Goal: Information Seeking & Learning: Find specific fact

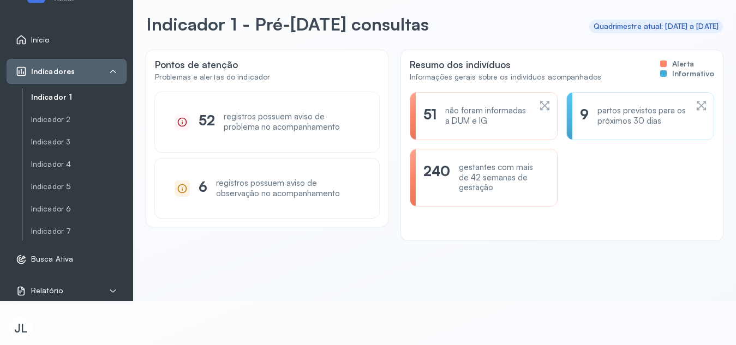
scroll to position [31, 0]
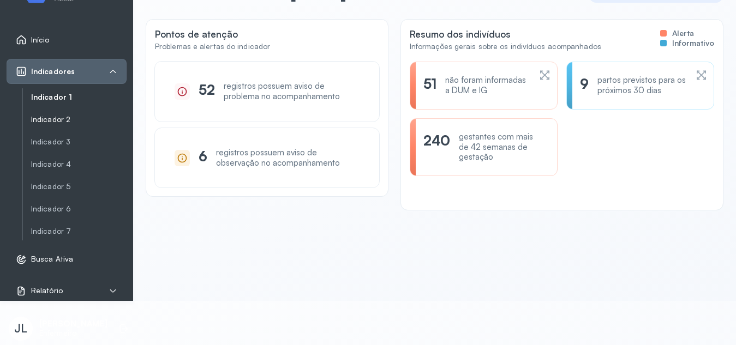
click at [58, 119] on link "Indicador 2" at bounding box center [78, 119] width 95 height 9
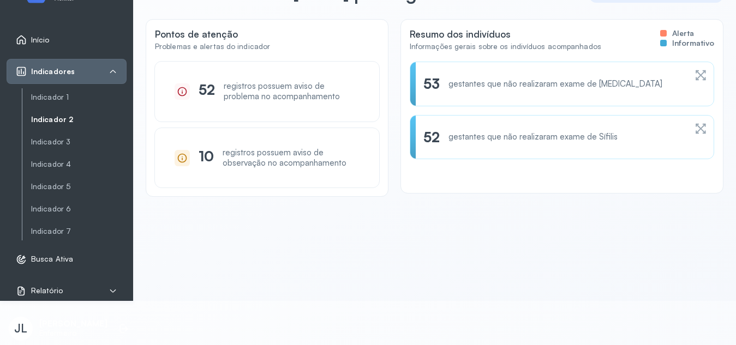
click at [682, 79] on div "53 gestantes que não realizaram exame de [MEDICAL_DATA]" at bounding box center [561, 83] width 277 height 17
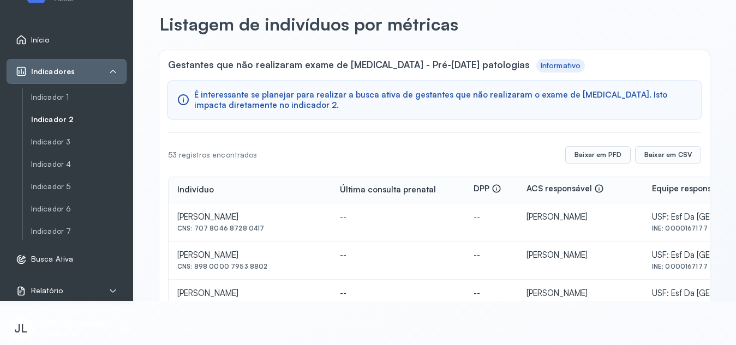
click at [65, 124] on link "Indicador 2" at bounding box center [78, 119] width 95 height 9
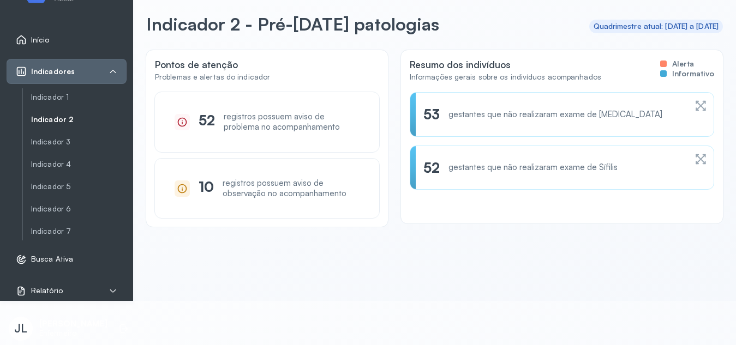
click at [694, 161] on icon at bounding box center [700, 159] width 13 height 13
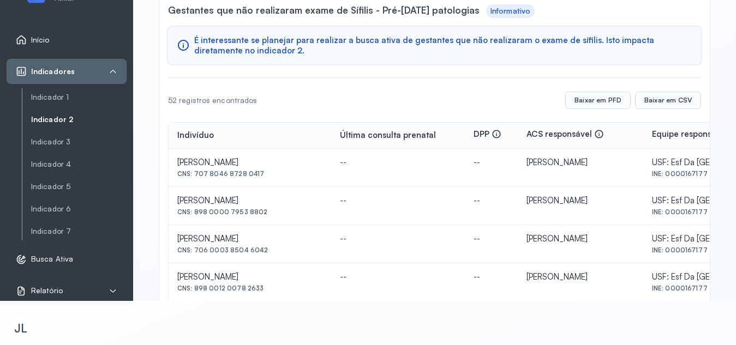
scroll to position [46, 0]
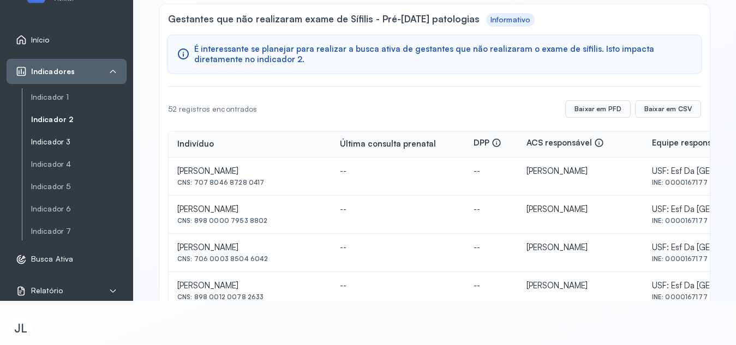
click at [62, 148] on link "Indicador 3" at bounding box center [78, 142] width 95 height 14
click at [62, 147] on link "Indicador 3" at bounding box center [78, 142] width 95 height 14
click at [62, 142] on link "Indicador 3" at bounding box center [78, 141] width 95 height 9
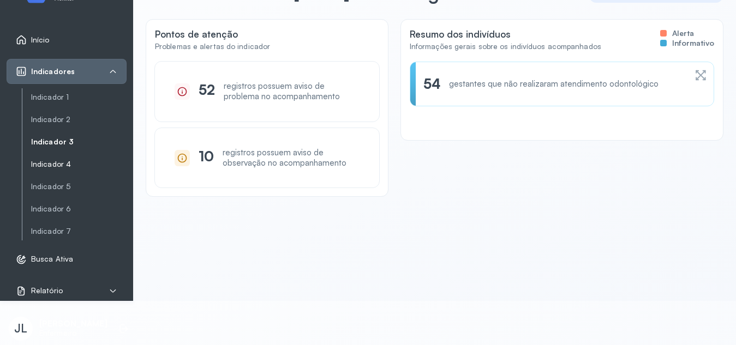
click at [42, 163] on link "Indicador 4" at bounding box center [78, 164] width 95 height 9
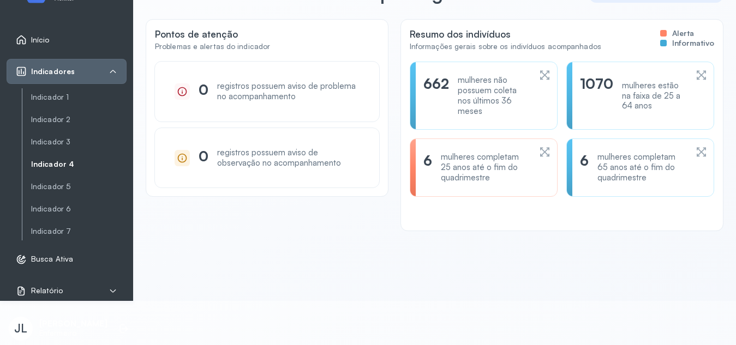
click at [527, 161] on div "6 mulheres completam 25 anos até o fim do quadrimestre" at bounding box center [483, 167] width 121 height 31
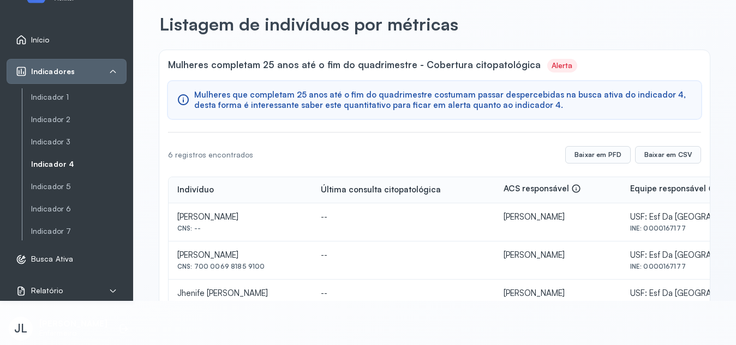
click at [59, 165] on link "Indicador 4" at bounding box center [78, 164] width 95 height 9
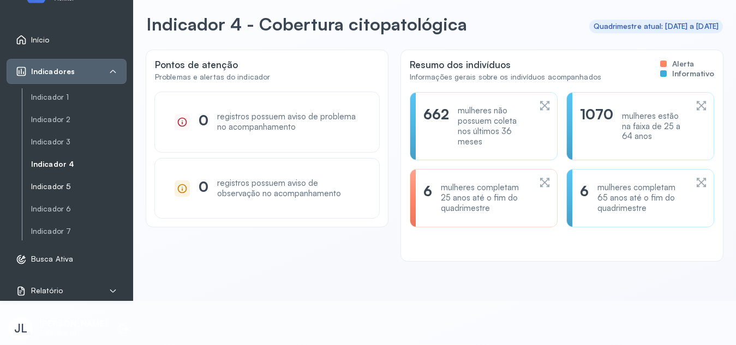
click at [48, 193] on link "Indicador 5" at bounding box center [78, 187] width 95 height 14
click at [48, 189] on link "Indicador 5" at bounding box center [78, 186] width 95 height 9
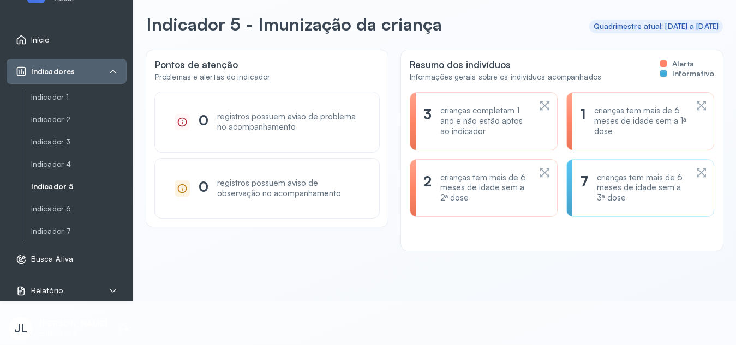
click at [676, 109] on div "crianças tem mais de 6 meses de idade sem a 1ª dose" at bounding box center [640, 121] width 93 height 31
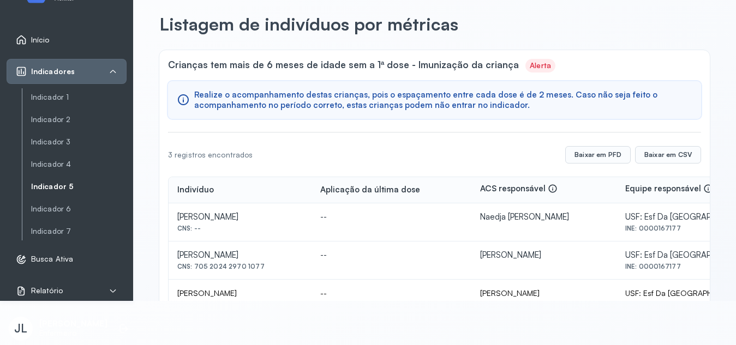
scroll to position [45, 0]
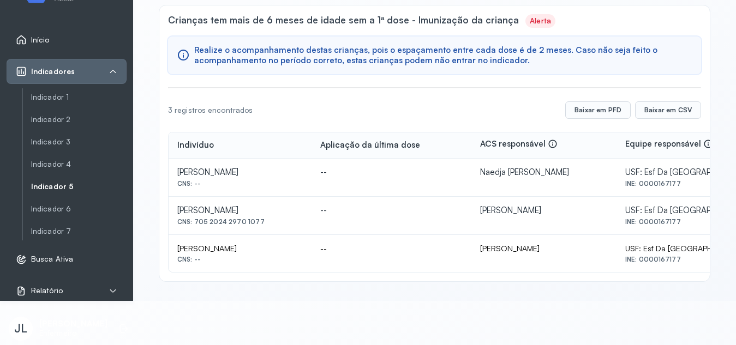
click at [195, 219] on div "CNS: 705 2024 2970 1077" at bounding box center [239, 222] width 125 height 8
drag, startPoint x: 195, startPoint y: 219, endPoint x: 250, endPoint y: 228, distance: 55.2
click at [250, 228] on td "[PERSON_NAME] CNS: 705 2024 2970 1077" at bounding box center [239, 216] width 143 height 38
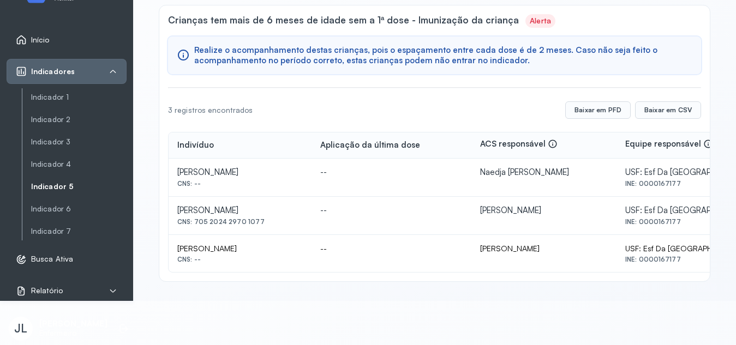
drag, startPoint x: 194, startPoint y: 222, endPoint x: 261, endPoint y: 229, distance: 67.9
click at [261, 229] on td "[PERSON_NAME] CNS: 705 2024 2970 1077" at bounding box center [239, 216] width 143 height 38
copy div "705 2024 2970 1077"
drag, startPoint x: 178, startPoint y: 248, endPoint x: 254, endPoint y: 256, distance: 76.8
click at [254, 256] on div "[PERSON_NAME] CNS: --" at bounding box center [239, 254] width 125 height 20
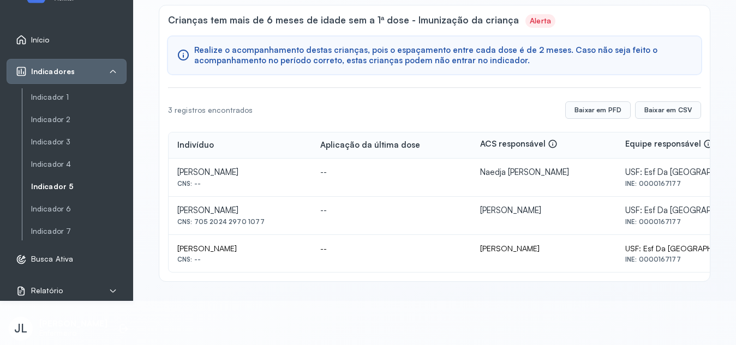
copy div "[PERSON_NAME] CNS: --"
click at [254, 256] on div "CNS: --" at bounding box center [239, 260] width 125 height 8
click at [44, 190] on link "Indicador 5" at bounding box center [78, 186] width 95 height 9
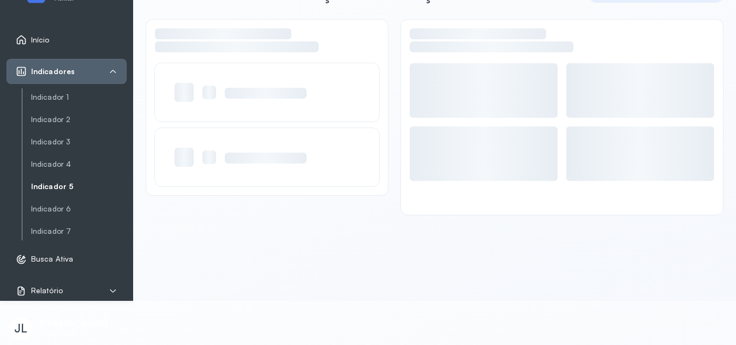
scroll to position [31, 0]
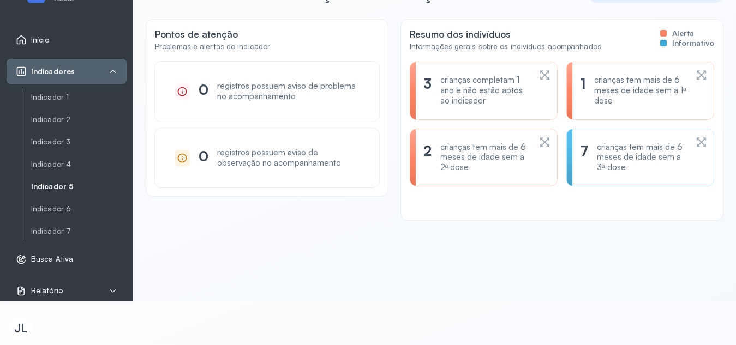
click at [544, 79] on icon at bounding box center [546, 77] width 5 height 5
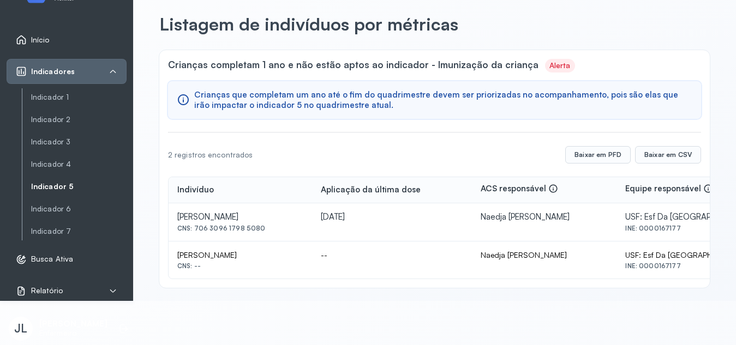
drag, startPoint x: 194, startPoint y: 226, endPoint x: 262, endPoint y: 226, distance: 67.6
click at [262, 226] on div "CNS: 706 3096 1798 5080" at bounding box center [240, 229] width 126 height 8
copy div "706 3096 1798 5080"
click at [44, 183] on link "Indicador 5" at bounding box center [78, 186] width 95 height 9
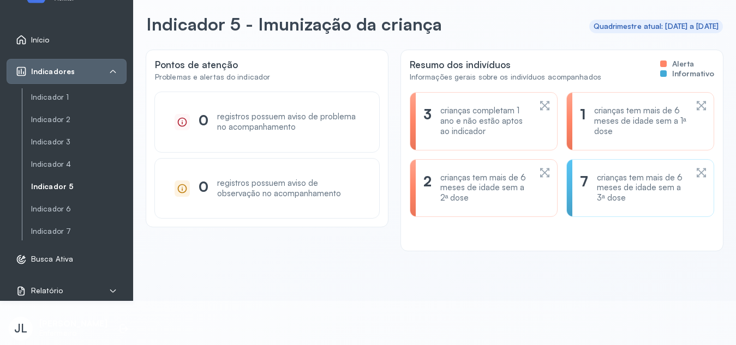
click at [540, 176] on icon at bounding box center [544, 172] width 9 height 9
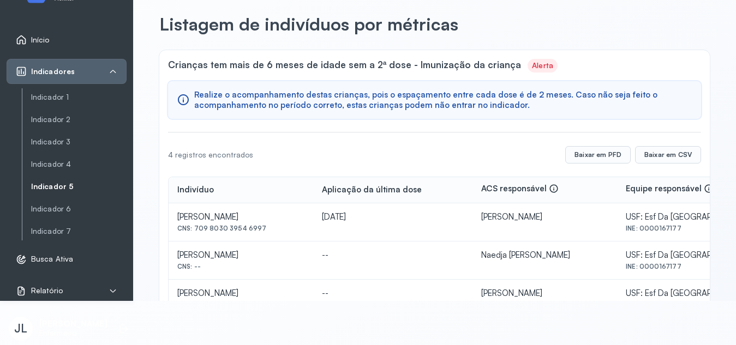
click at [53, 190] on link "Indicador 5" at bounding box center [78, 186] width 95 height 9
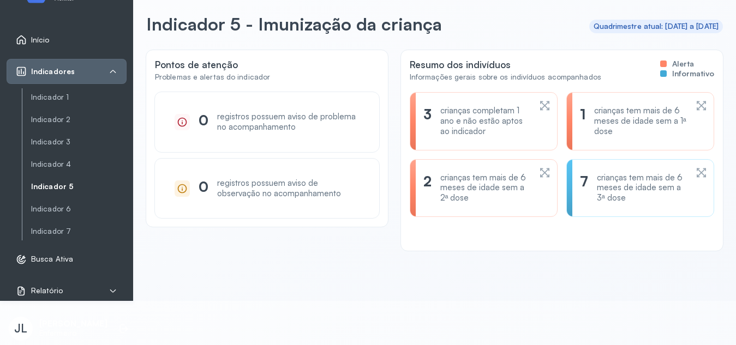
click at [695, 107] on icon at bounding box center [700, 105] width 11 height 13
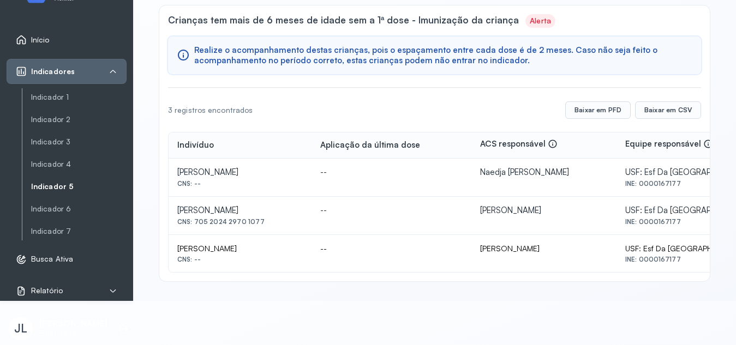
scroll to position [13, 0]
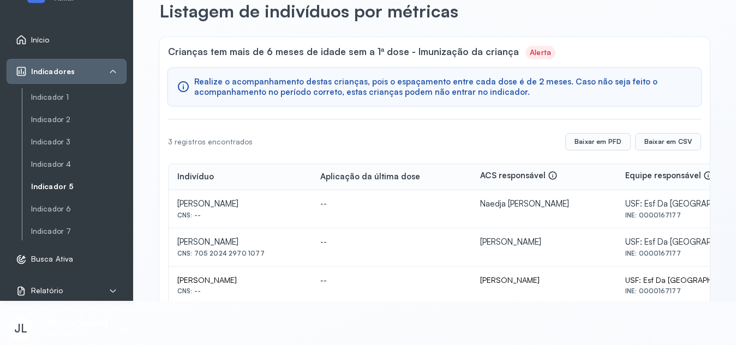
click at [53, 185] on link "Indicador 5" at bounding box center [78, 186] width 95 height 9
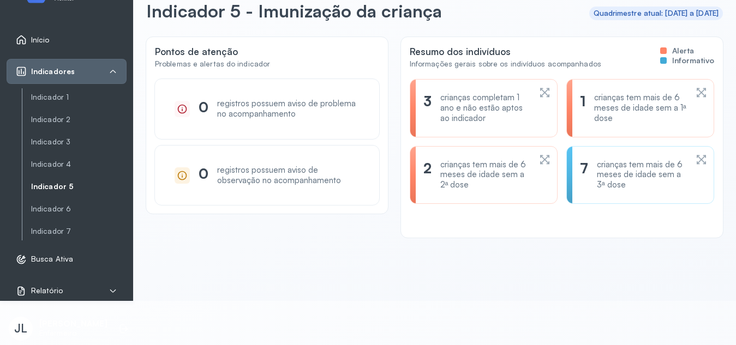
click at [695, 155] on icon at bounding box center [700, 159] width 11 height 13
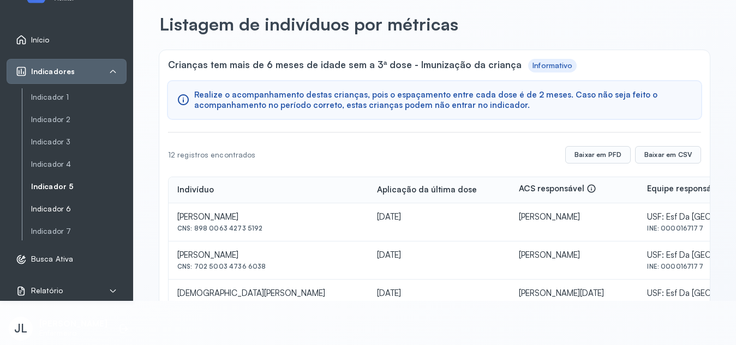
click at [65, 212] on link "Indicador 6" at bounding box center [78, 208] width 95 height 9
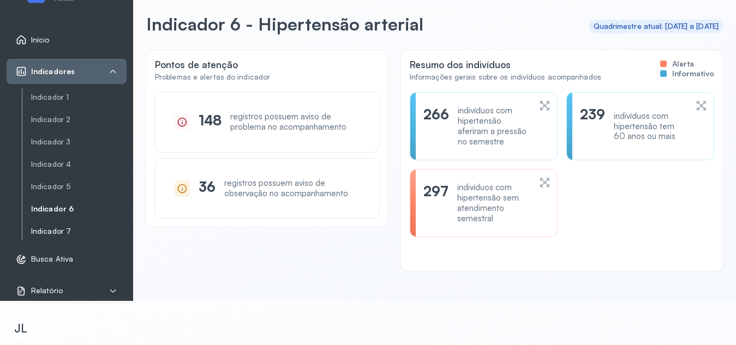
click at [42, 230] on link "Indicador 7" at bounding box center [78, 231] width 95 height 9
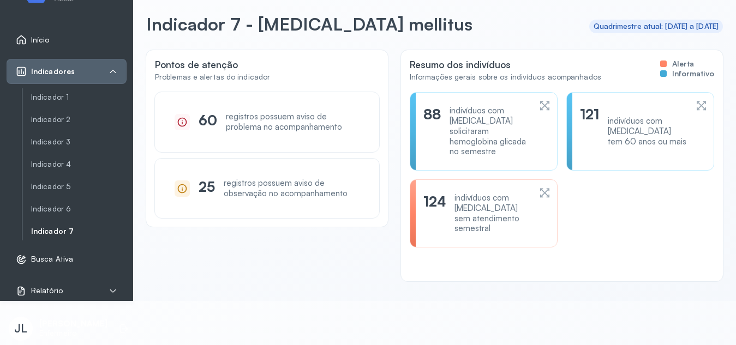
click at [539, 186] on icon at bounding box center [544, 192] width 11 height 13
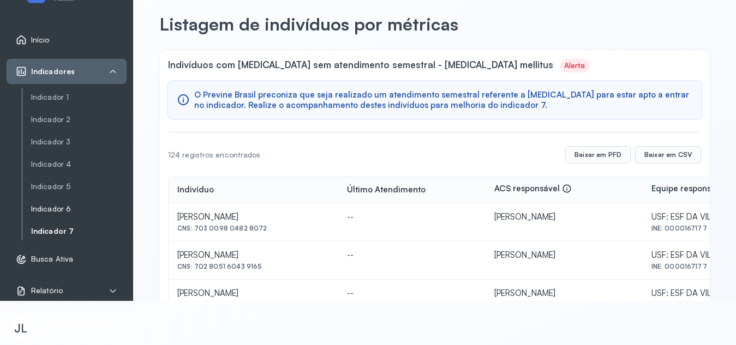
click at [52, 206] on link "Indicador 6" at bounding box center [78, 208] width 95 height 9
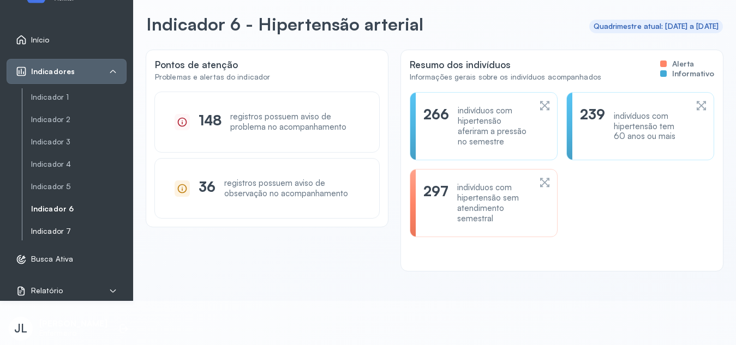
click at [56, 231] on link "Indicador 7" at bounding box center [78, 231] width 95 height 9
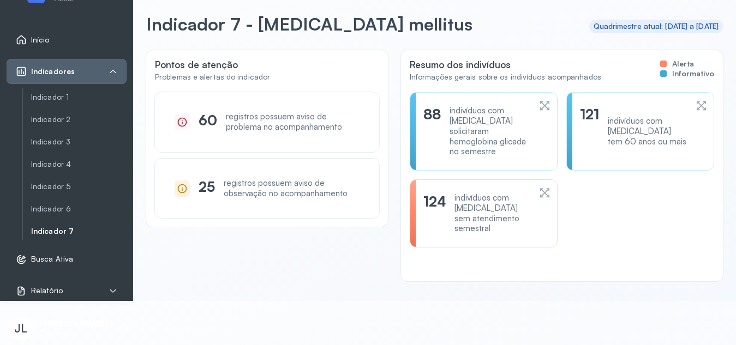
click at [539, 187] on icon at bounding box center [544, 192] width 11 height 13
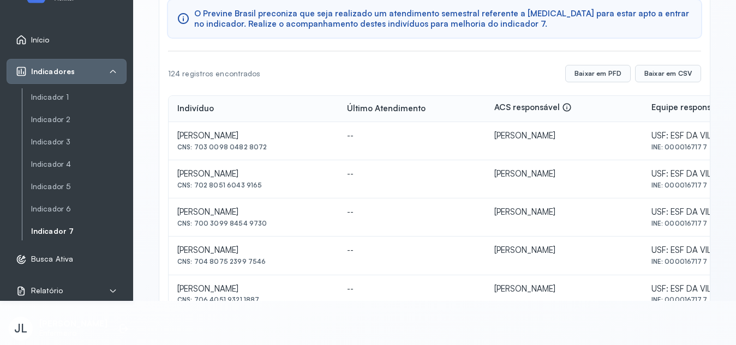
scroll to position [87, 0]
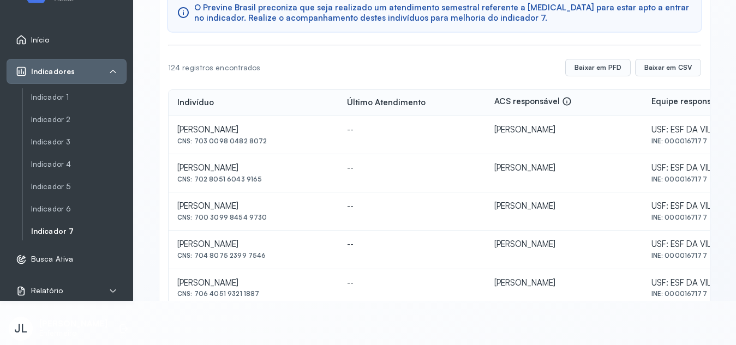
drag, startPoint x: 195, startPoint y: 141, endPoint x: 260, endPoint y: 147, distance: 65.1
click at [260, 147] on td "ADALGISA DOS SANTOS CNS: 703 0098 0482 8072" at bounding box center [253, 135] width 170 height 38
click at [277, 138] on div "CNS: 703 0098 0482 8072" at bounding box center [253, 141] width 152 height 8
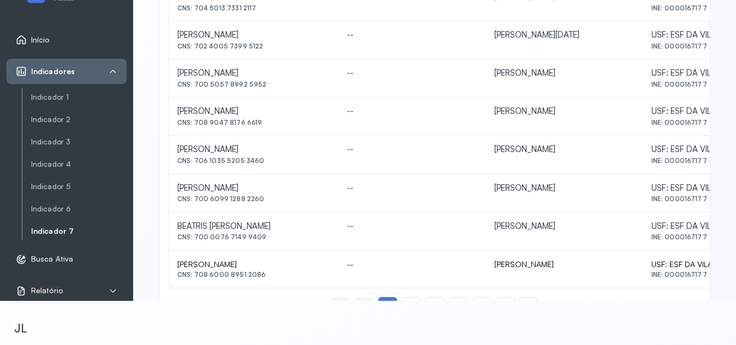
scroll to position [540, 0]
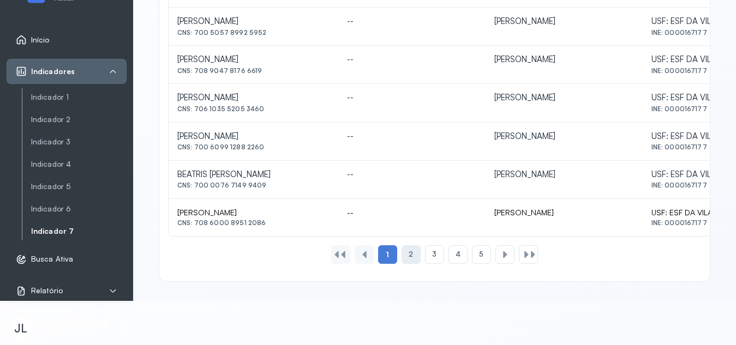
click at [401, 253] on div "2" at bounding box center [410, 254] width 19 height 19
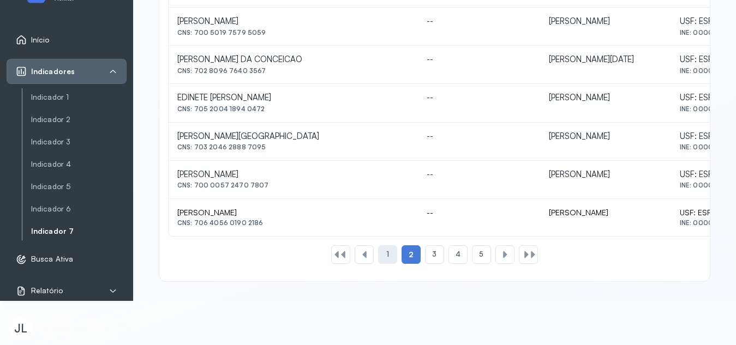
click at [379, 257] on div "1" at bounding box center [387, 254] width 19 height 19
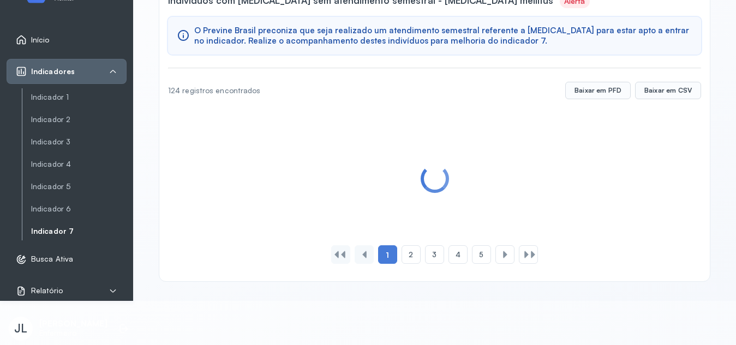
scroll to position [540, 0]
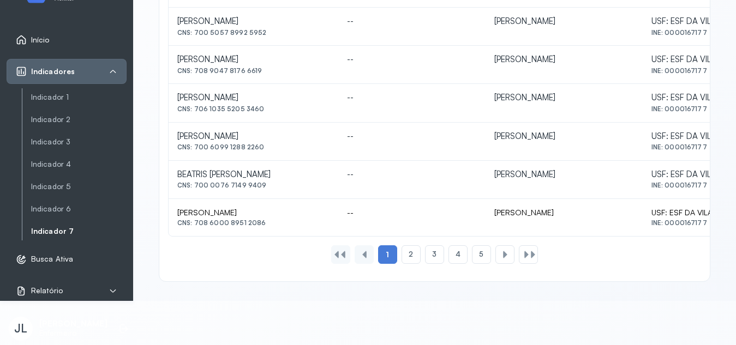
drag, startPoint x: 194, startPoint y: 223, endPoint x: 262, endPoint y: 231, distance: 69.1
click at [262, 231] on td "[PERSON_NAME] CNS: 708 6000 8951 2086" at bounding box center [253, 217] width 170 height 37
copy div "708 6000 8951 2086"
click at [408, 259] on div "2" at bounding box center [410, 254] width 19 height 19
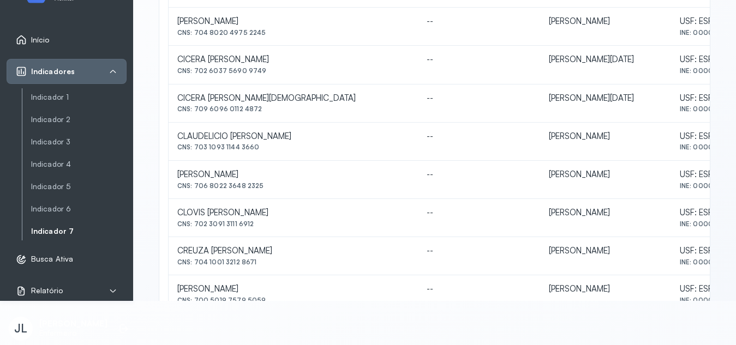
scroll to position [288, 0]
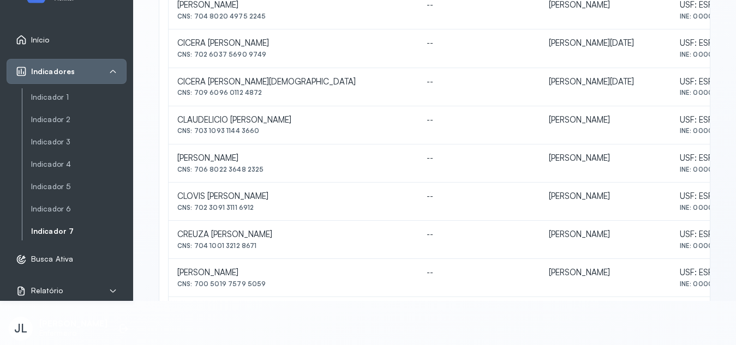
drag, startPoint x: 194, startPoint y: 209, endPoint x: 267, endPoint y: 219, distance: 73.1
click at [267, 219] on td "CLOVIS [PERSON_NAME] CNS: 702 3091 3111 6912" at bounding box center [292, 202] width 249 height 38
copy div "702 3091 3111 6912"
click at [467, 301] on html "Início Indicadores Indicador 1 Indicador 2 Indicador 3 Indicador 4 Indicador 5 …" at bounding box center [368, 128] width 736 height 345
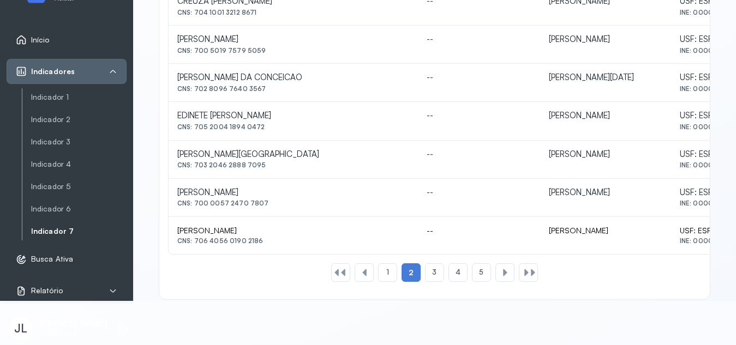
scroll to position [540, 0]
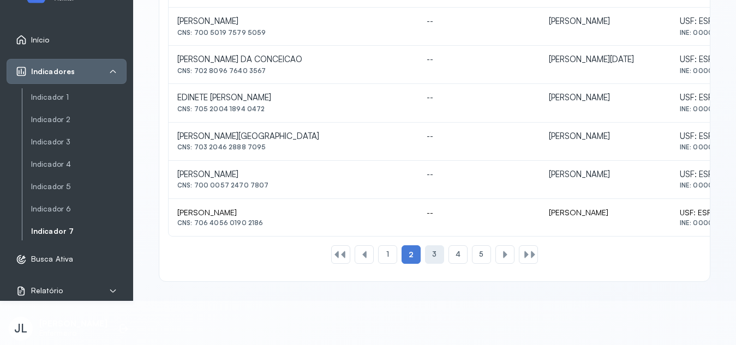
click at [433, 256] on div "3" at bounding box center [434, 254] width 19 height 19
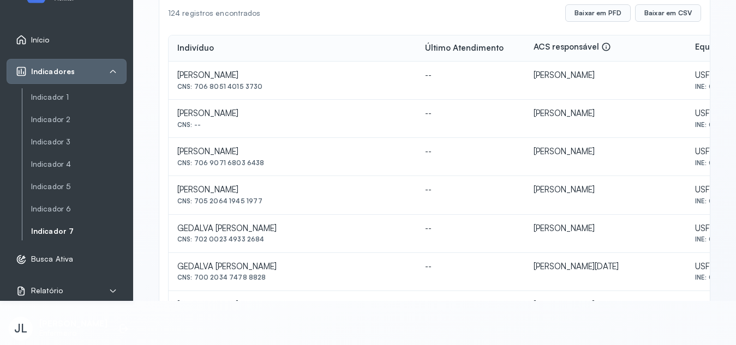
scroll to position [148, 0]
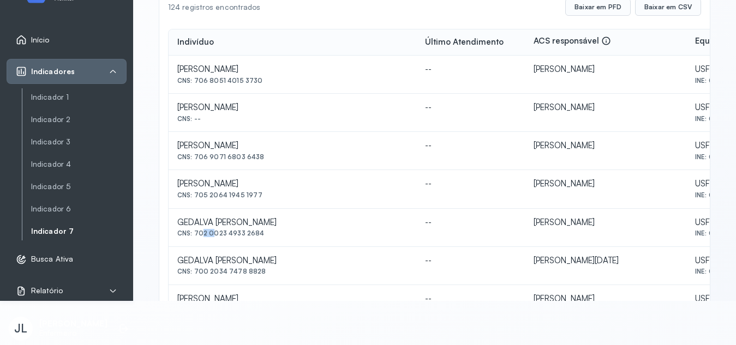
drag, startPoint x: 196, startPoint y: 232, endPoint x: 209, endPoint y: 233, distance: 12.6
click at [209, 233] on div "CNS: 702 0023 4933 2684" at bounding box center [292, 234] width 230 height 8
drag, startPoint x: 194, startPoint y: 232, endPoint x: 261, endPoint y: 238, distance: 67.9
click at [261, 238] on td "GEDALVA [PERSON_NAME] CNS: 702 0023 4933 2684" at bounding box center [292, 228] width 248 height 38
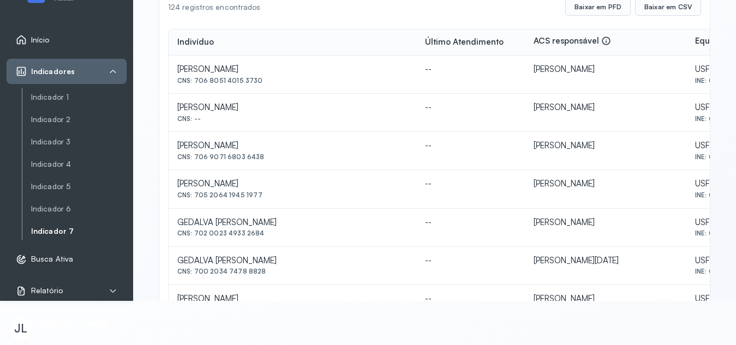
copy div "702 0023 4933 2684"
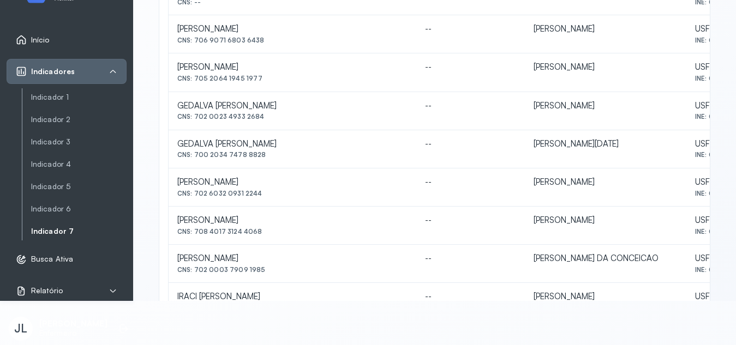
scroll to position [266, 0]
drag, startPoint x: 196, startPoint y: 191, endPoint x: 257, endPoint y: 191, distance: 61.1
click at [257, 191] on div "CNS: 702 6032 0931 2244" at bounding box center [292, 192] width 230 height 8
copy div "702 6032 0931 2244"
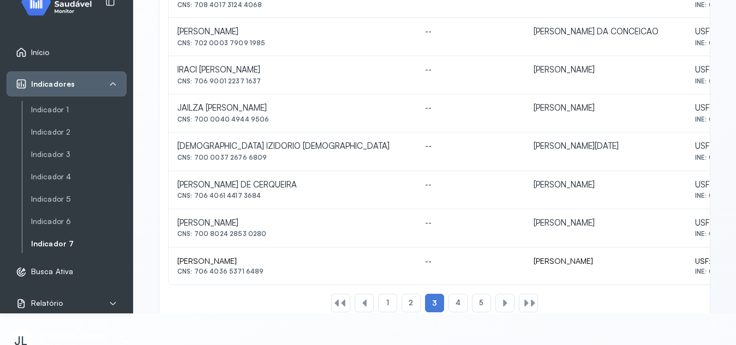
scroll to position [506, 0]
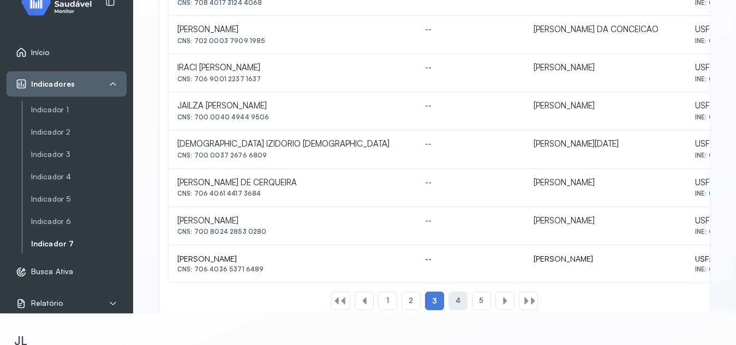
click at [455, 297] on span "4" at bounding box center [457, 300] width 5 height 9
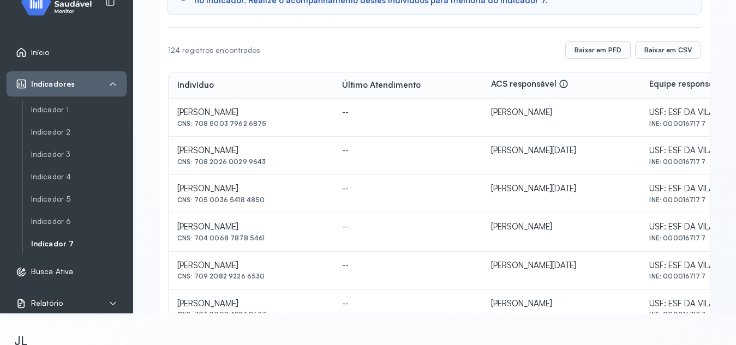
scroll to position [118, 0]
drag, startPoint x: 194, startPoint y: 119, endPoint x: 262, endPoint y: 121, distance: 67.6
click at [262, 121] on div "CNS: 708 5003 7962 6875" at bounding box center [250, 123] width 147 height 8
copy div "708 5003 7962 6875"
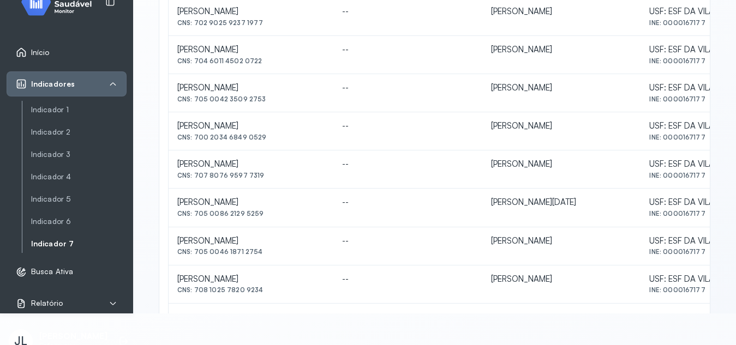
scroll to position [467, 0]
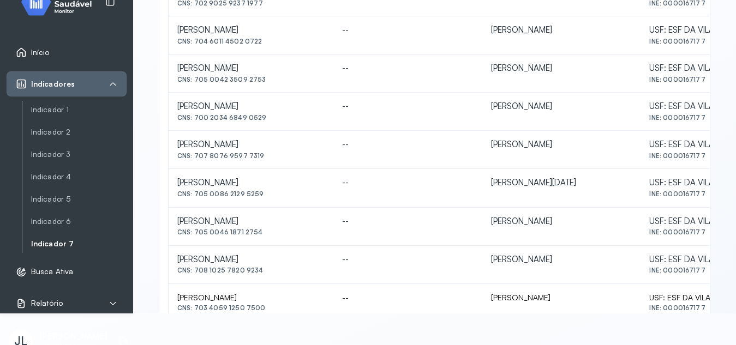
click at [197, 232] on div "CNS: 705 0046 1871 2754" at bounding box center [250, 232] width 147 height 8
drag, startPoint x: 197, startPoint y: 232, endPoint x: 234, endPoint y: 231, distance: 37.1
click at [234, 231] on div "CNS: 705 0046 1871 2754" at bounding box center [250, 232] width 147 height 8
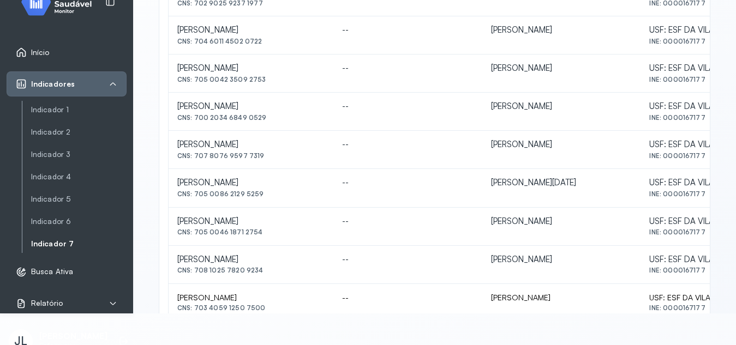
drag, startPoint x: 196, startPoint y: 231, endPoint x: 260, endPoint y: 236, distance: 64.5
click at [260, 236] on div "CNS: 705 0046 1871 2754" at bounding box center [250, 232] width 147 height 8
copy div "705 0046 1871 2754"
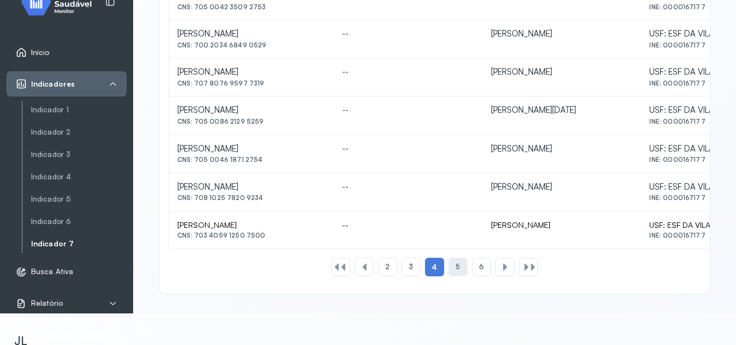
click at [461, 264] on div "5" at bounding box center [457, 267] width 19 height 19
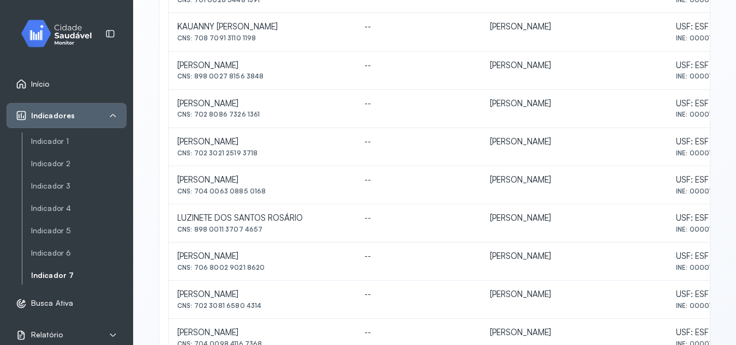
scroll to position [355, 0]
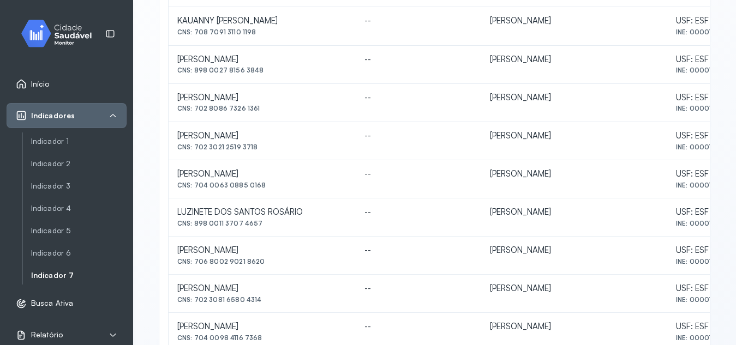
drag, startPoint x: 195, startPoint y: 109, endPoint x: 264, endPoint y: 116, distance: 70.1
click at [264, 116] on td "[PERSON_NAME] CNS: 702 8086 7326 1361" at bounding box center [261, 103] width 187 height 38
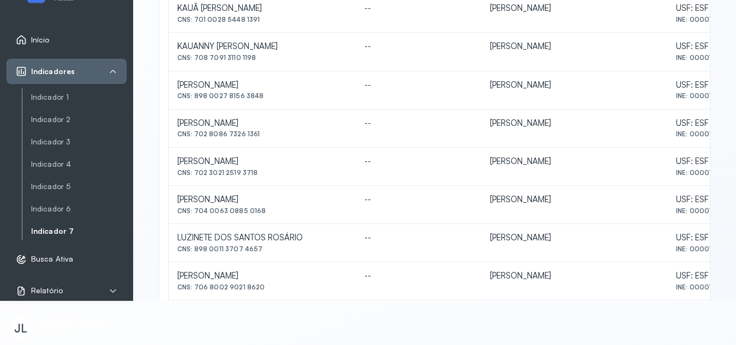
scroll to position [0, 0]
